Goal: Entertainment & Leisure: Consume media (video, audio)

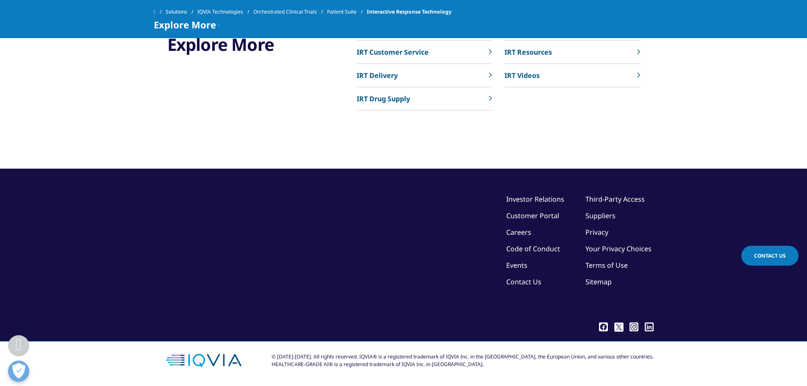
scroll to position [2924, 0]
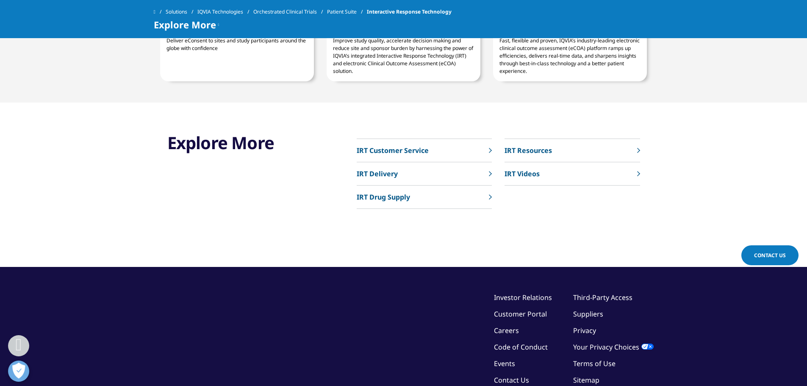
click at [553, 172] on link "IRT Videos" at bounding box center [572, 173] width 135 height 23
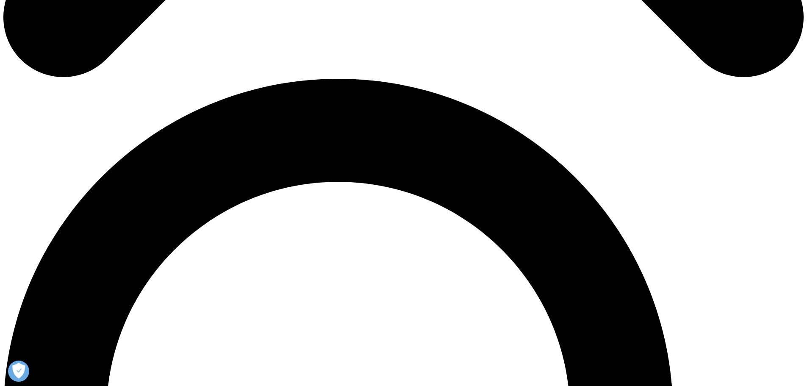
scroll to position [720, 0]
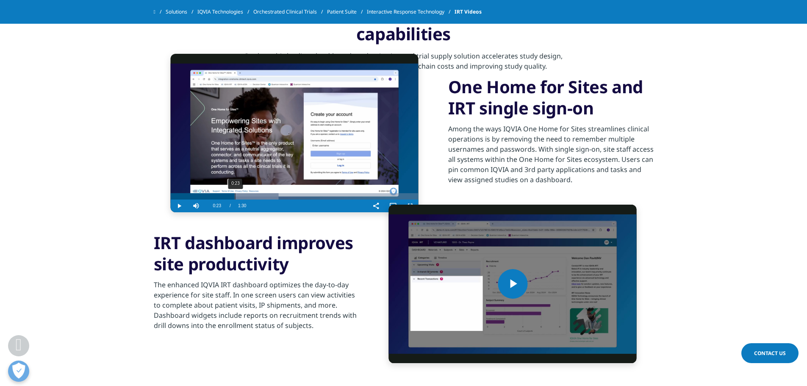
click at [235, 200] on div "0:23" at bounding box center [235, 196] width 0 height 6
click at [271, 200] on div "0:36" at bounding box center [271, 196] width 0 height 6
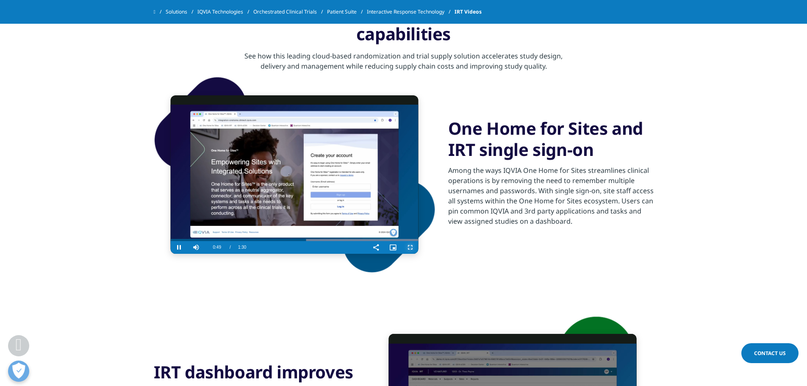
click at [410, 247] on span "Video Player" at bounding box center [410, 247] width 17 height 0
click at [178, 247] on span "Video Player" at bounding box center [179, 247] width 17 height 0
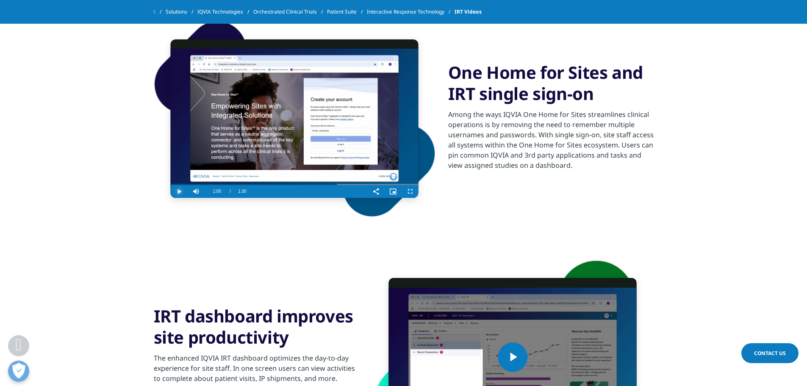
scroll to position [890, 0]
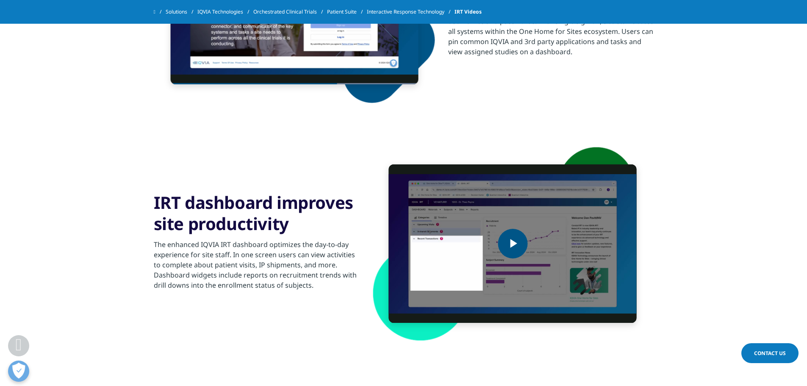
click at [541, 247] on img "Video Player" at bounding box center [513, 243] width 248 height 158
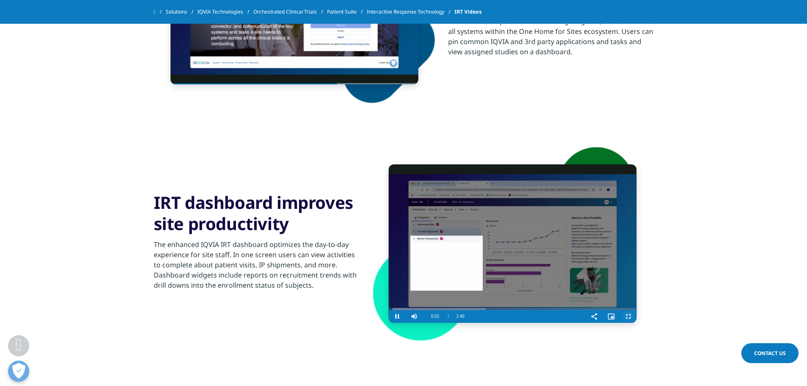
click at [631, 317] on span "Video Player" at bounding box center [628, 317] width 17 height 0
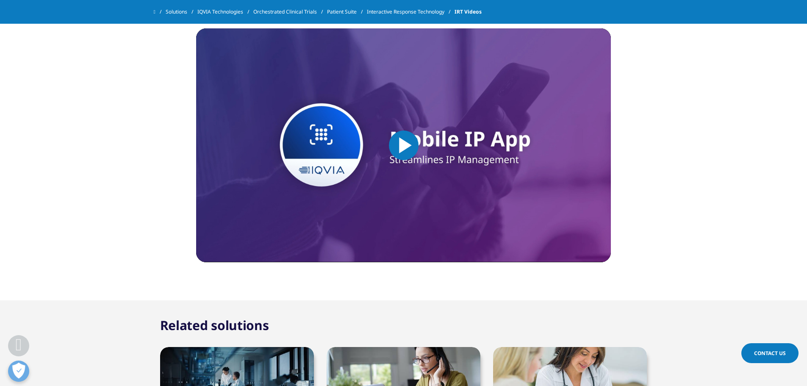
scroll to position [1483, 0]
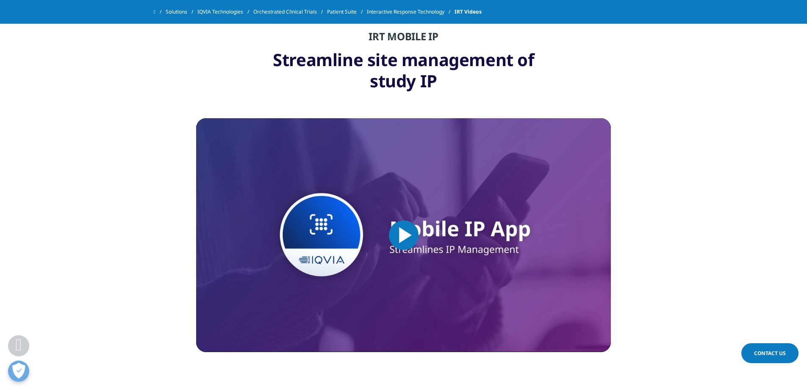
click at [404, 235] on span "Video Player" at bounding box center [404, 235] width 0 height 0
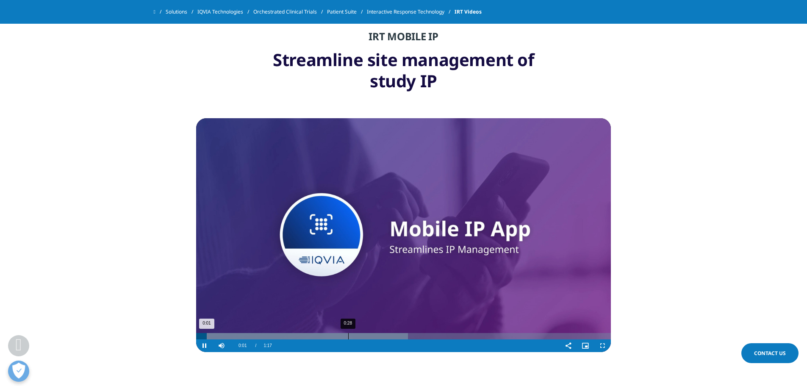
click at [348, 337] on div "0:28" at bounding box center [348, 336] width 0 height 6
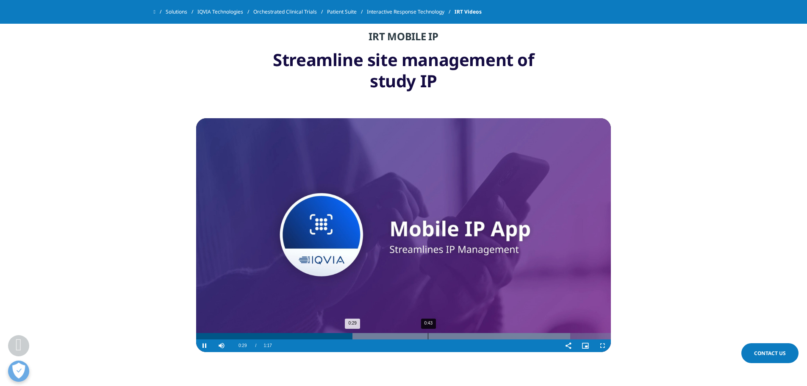
click at [429, 336] on div "Loaded : 90.21% 0:43 0:29" at bounding box center [403, 336] width 415 height 6
click at [492, 338] on div "Loaded : 100.00% 0:55 0:44" at bounding box center [403, 336] width 415 height 6
